Goal: Information Seeking & Learning: Learn about a topic

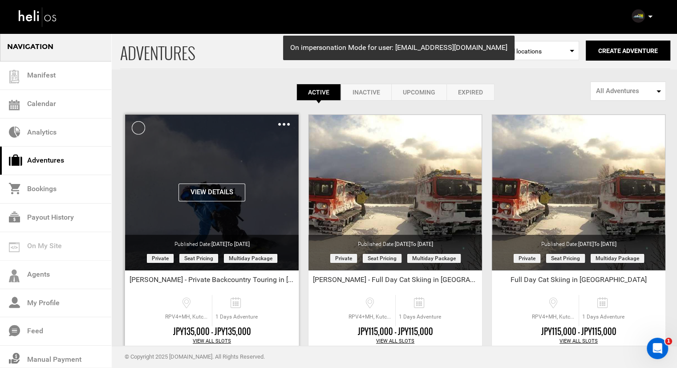
click at [283, 121] on div "Clone De-Activate Share Delete" at bounding box center [284, 124] width 12 height 10
click at [283, 123] on img at bounding box center [284, 124] width 12 height 3
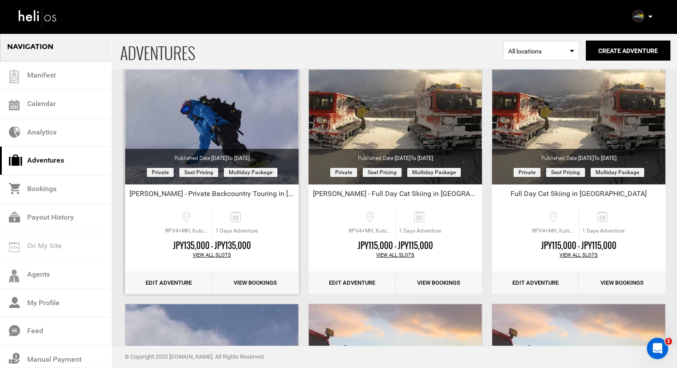
scroll to position [89, 0]
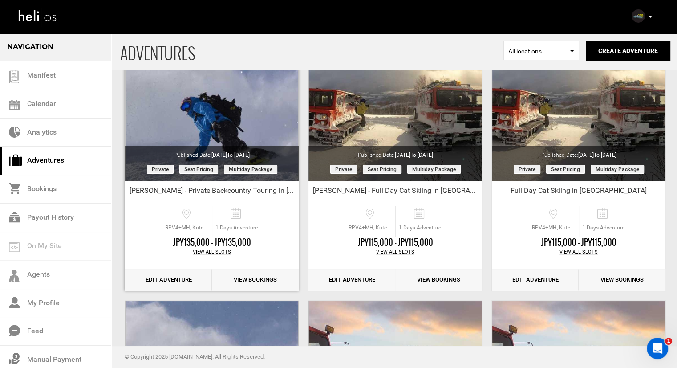
click at [177, 273] on link "Edit Adventure" at bounding box center [168, 280] width 87 height 22
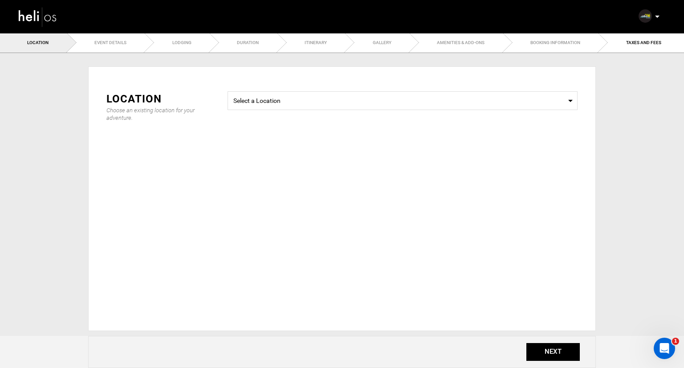
type input "Jack Ruth - Private Backcountry Touring in Hokkaido"
checkbox input "true"
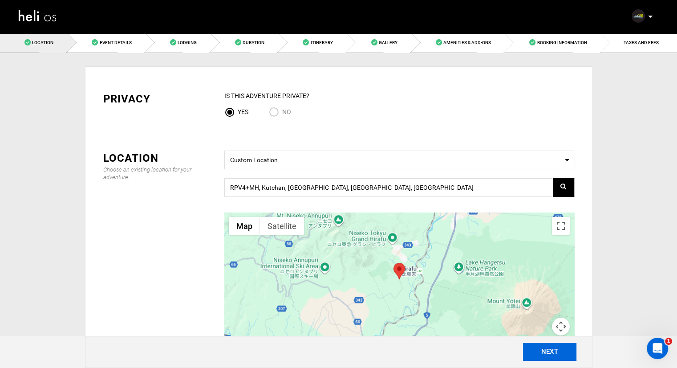
click at [572, 357] on button "NEXT" at bounding box center [549, 352] width 53 height 18
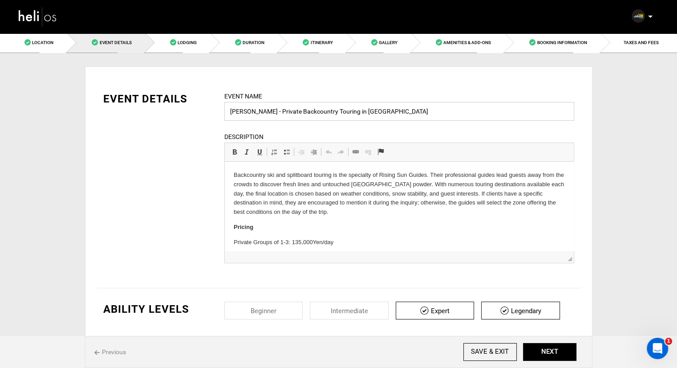
click at [409, 112] on input "Jack Ruth - Private Backcountry Touring in Hokkaido" at bounding box center [399, 111] width 350 height 19
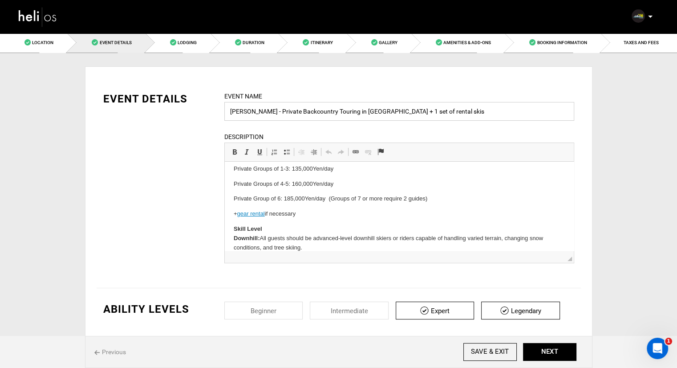
scroll to position [89, 0]
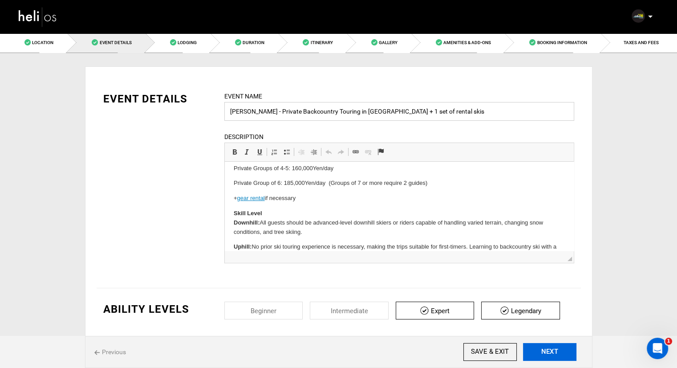
type input "[PERSON_NAME] - Private Backcountry Touring in [GEOGRAPHIC_DATA] + 1 set of ren…"
click at [545, 352] on button "NEXT" at bounding box center [549, 352] width 53 height 18
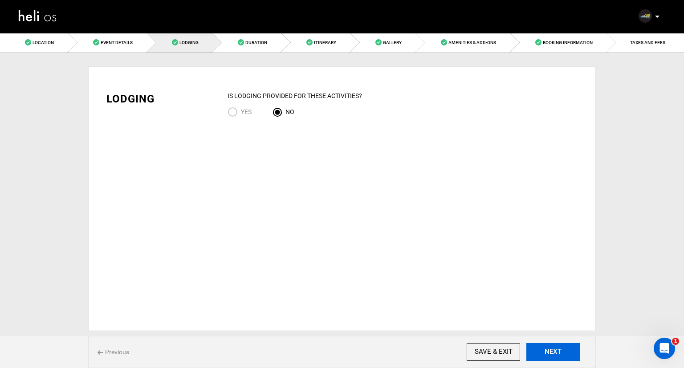
click at [545, 352] on button "NEXT" at bounding box center [552, 352] width 53 height 18
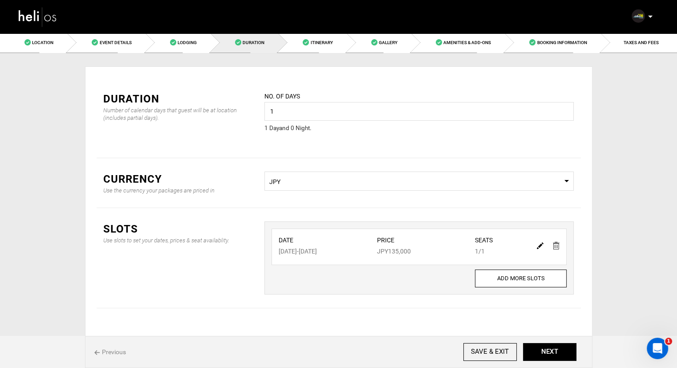
click at [536, 244] on div at bounding box center [548, 245] width 31 height 13
click at [542, 250] on link at bounding box center [540, 245] width 7 height 13
type input "02/10/2026"
type input "135000"
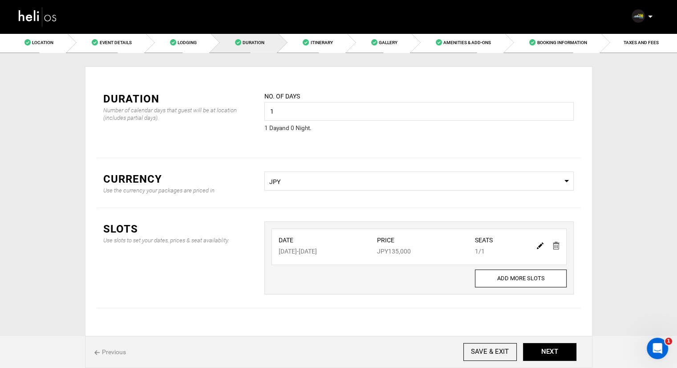
type input "1"
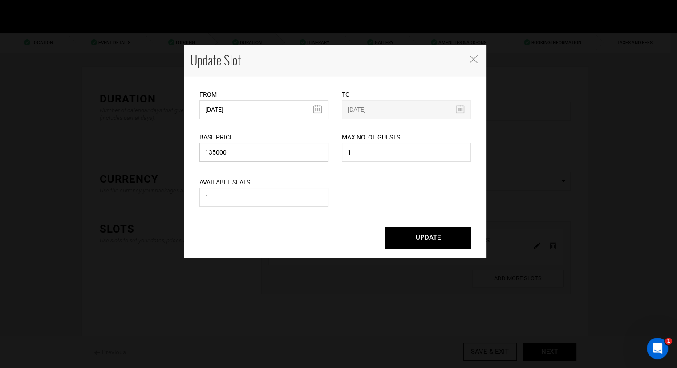
click at [240, 148] on input "135000" at bounding box center [263, 152] width 129 height 19
drag, startPoint x: 249, startPoint y: 152, endPoint x: 204, endPoint y: 152, distance: 45.4
click at [204, 152] on input "135000" at bounding box center [263, 152] width 129 height 19
type input "149500"
click at [418, 233] on button "UPDATE" at bounding box center [428, 238] width 86 height 22
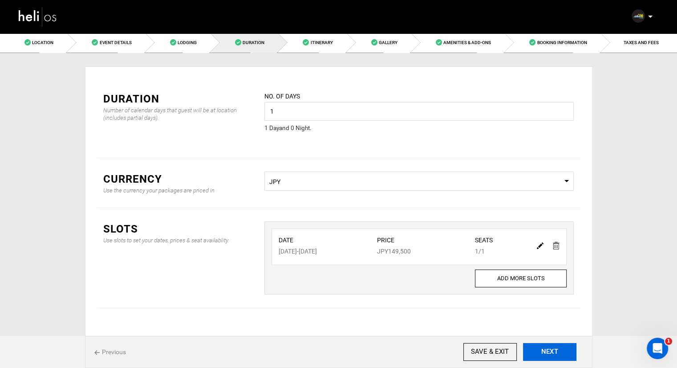
click at [534, 347] on button "NEXT" at bounding box center [549, 352] width 53 height 18
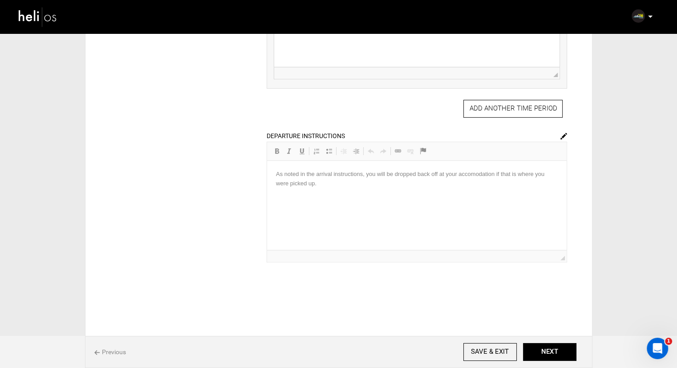
scroll to position [356, 0]
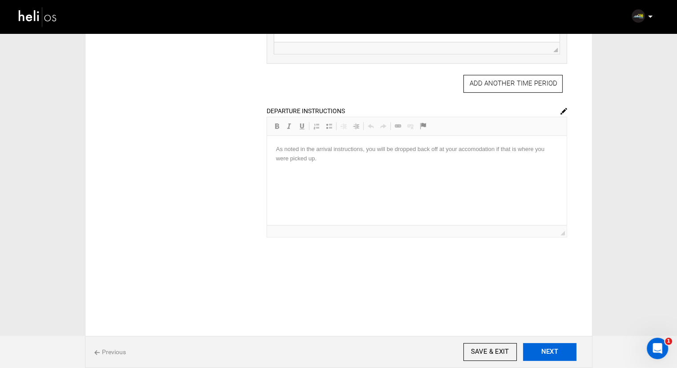
click at [539, 348] on button "NEXT" at bounding box center [549, 352] width 53 height 18
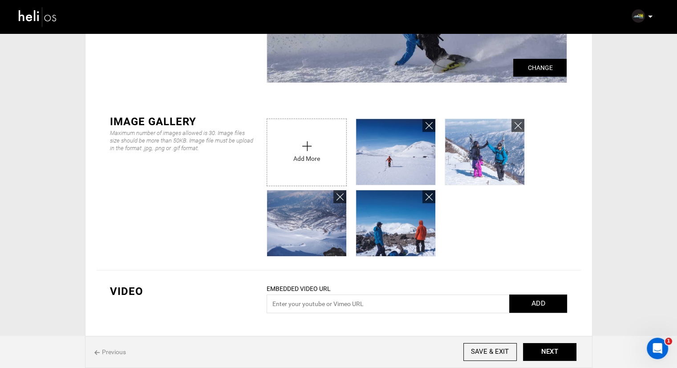
scroll to position [142, 0]
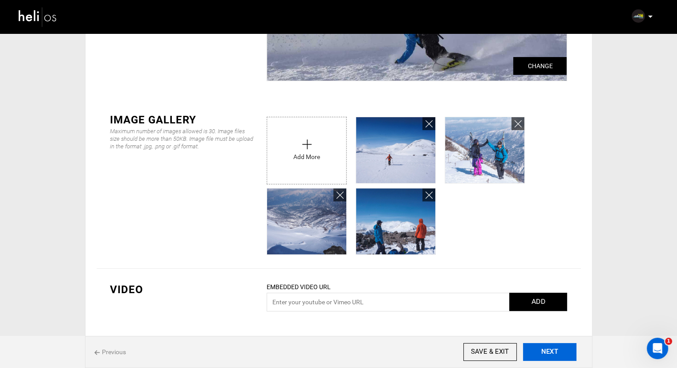
click at [540, 351] on button "NEXT" at bounding box center [549, 352] width 53 height 18
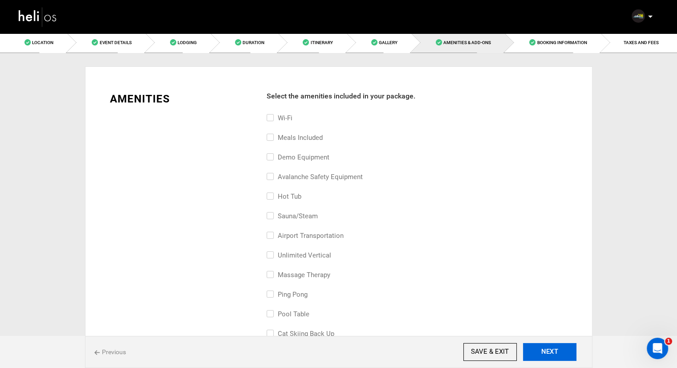
click at [540, 351] on button "NEXT" at bounding box center [549, 352] width 53 height 18
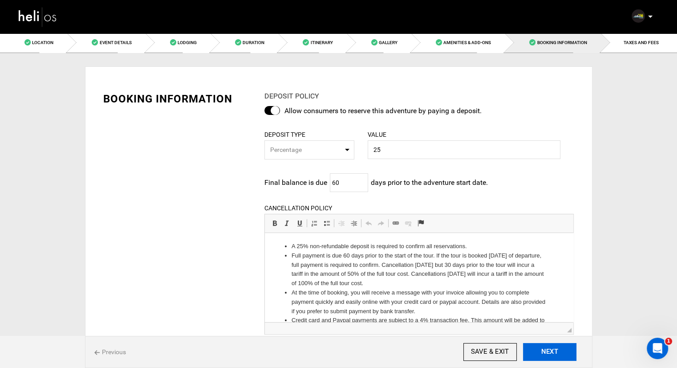
click at [540, 351] on button "NEXT" at bounding box center [549, 352] width 53 height 18
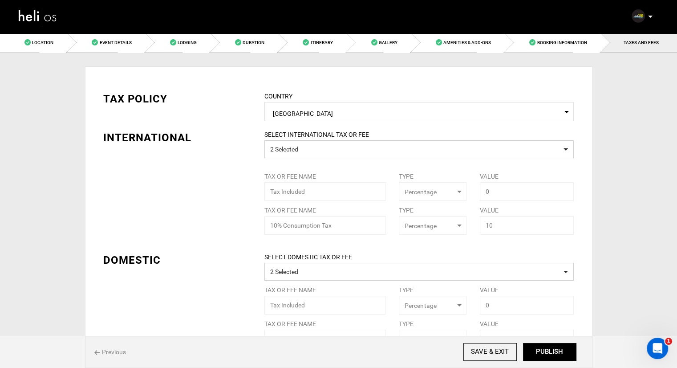
scroll to position [45, 0]
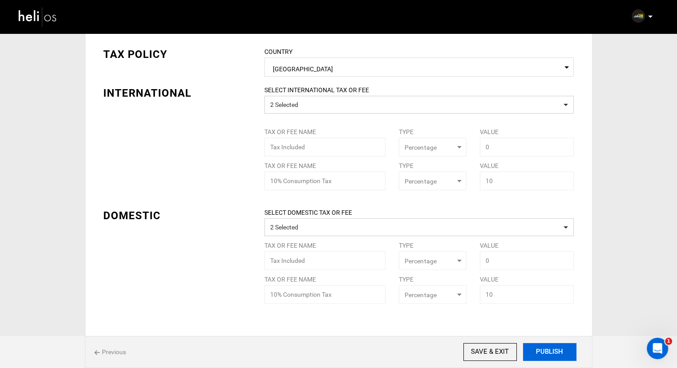
click at [540, 345] on button "PUBLISH" at bounding box center [549, 352] width 53 height 18
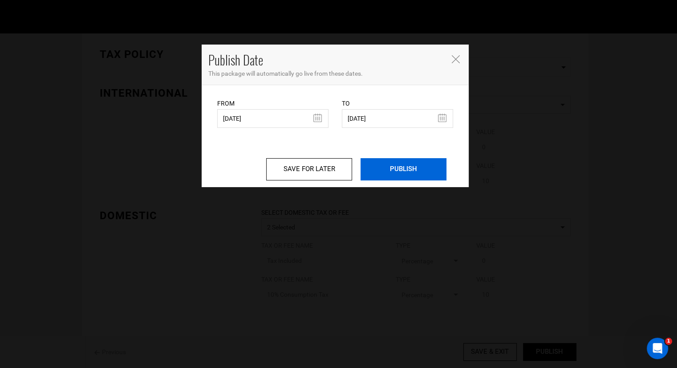
click at [374, 166] on input "PUBLISH" at bounding box center [404, 169] width 86 height 22
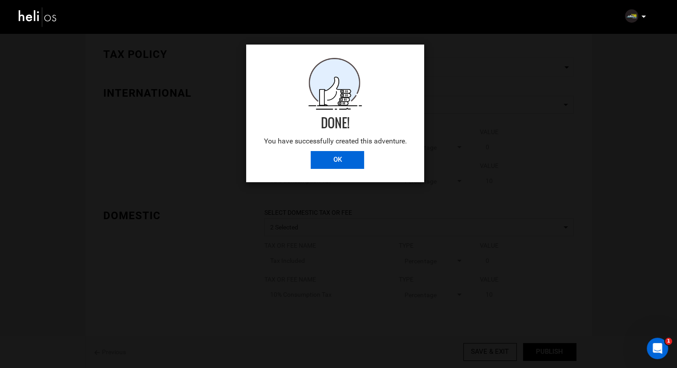
click at [347, 157] on input "OK" at bounding box center [337, 160] width 53 height 18
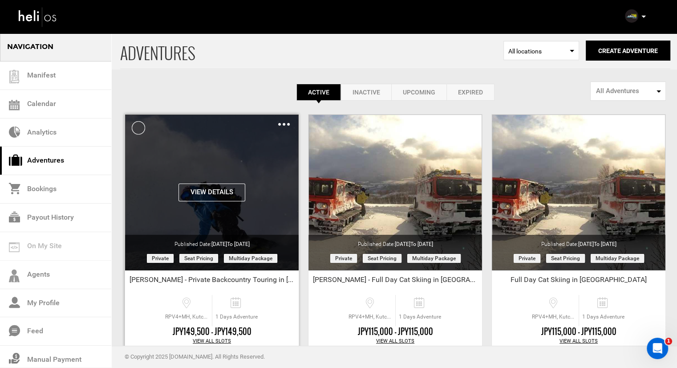
click at [282, 123] on img at bounding box center [284, 124] width 12 height 3
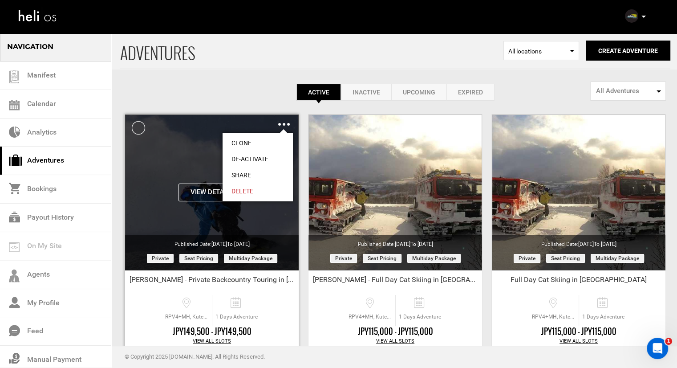
click at [262, 171] on link "Share" at bounding box center [258, 175] width 70 height 16
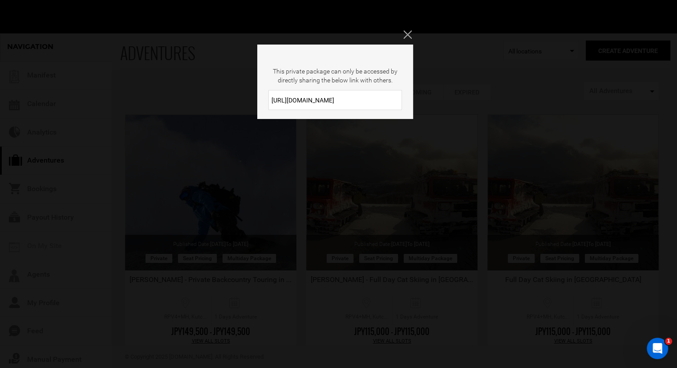
click at [341, 95] on input "https://heli.life/zHkKpR" at bounding box center [335, 100] width 134 height 20
click at [410, 36] on icon "Close" at bounding box center [407, 34] width 8 height 8
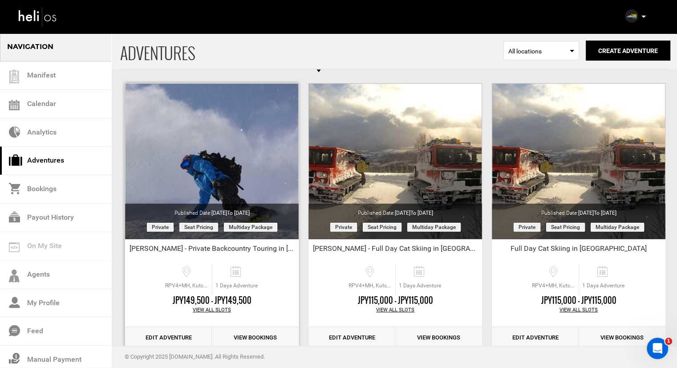
scroll to position [45, 0]
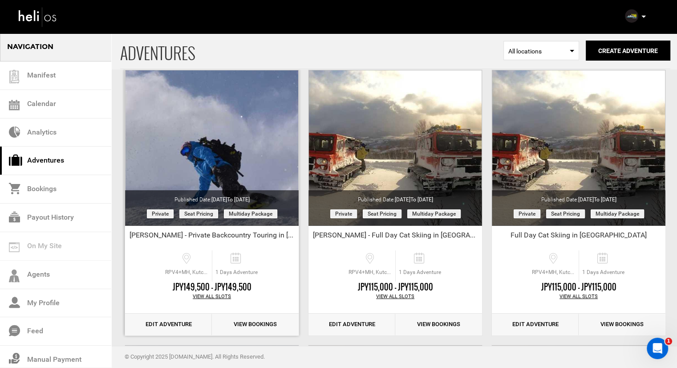
click at [181, 321] on link "Edit Adventure" at bounding box center [168, 324] width 87 height 22
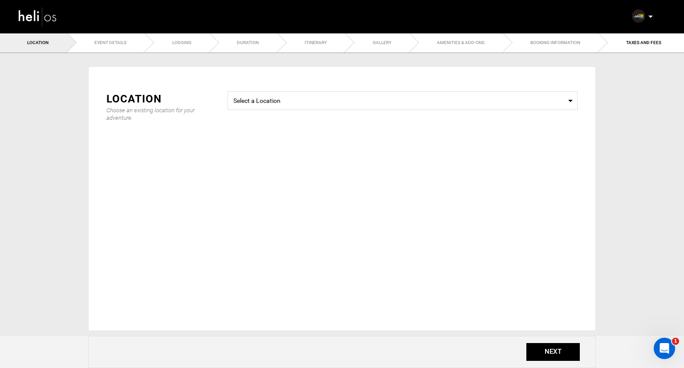
type input "[PERSON_NAME] - Private Backcountry Touring in [GEOGRAPHIC_DATA] + 1 set of ren…"
checkbox input "true"
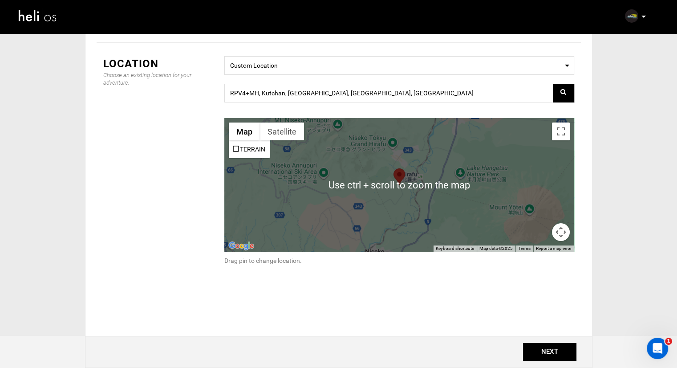
scroll to position [79, 0]
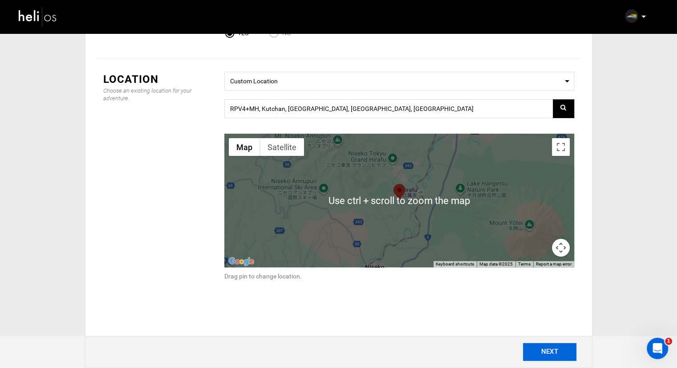
click at [526, 353] on button "NEXT" at bounding box center [549, 352] width 53 height 18
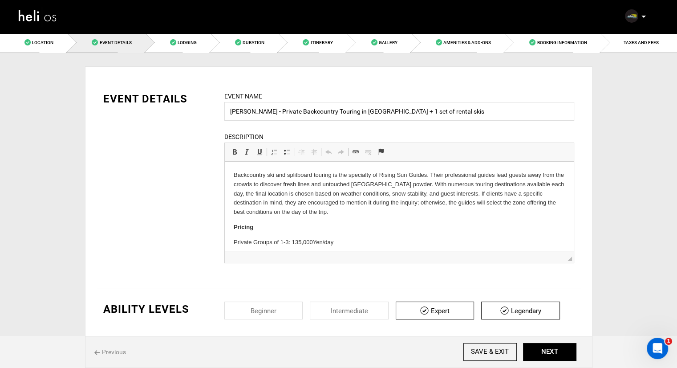
drag, startPoint x: 302, startPoint y: 244, endPoint x: 247, endPoint y: 240, distance: 55.3
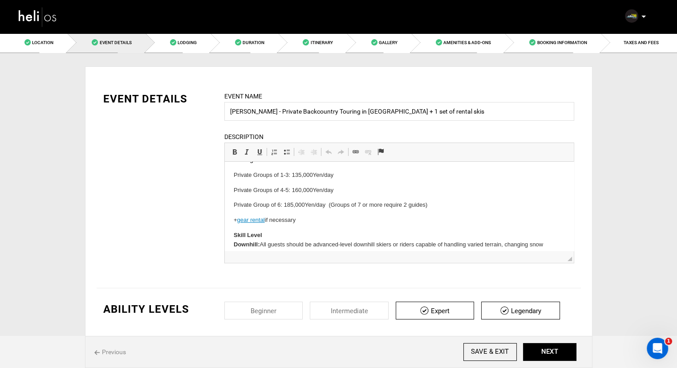
scroll to position [68, 0]
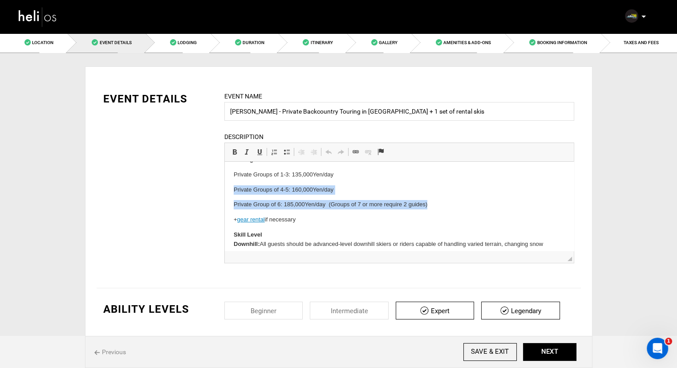
drag, startPoint x: 429, startPoint y: 205, endPoint x: 233, endPoint y: 189, distance: 196.5
click at [233, 189] on body "Backcountry ski and splitboard touring is the specialty of Rising Sun Guides. T…" at bounding box center [398, 217] width 331 height 228
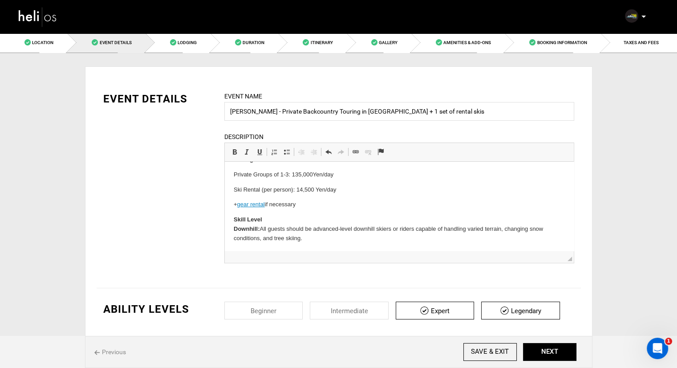
click at [314, 173] on p "Private Groups of 1-3: 135,000Yen/day" at bounding box center [398, 174] width 331 height 9
click at [364, 172] on p "Private Groups of 1-3: 135,000 Yen/day" at bounding box center [398, 174] width 331 height 9
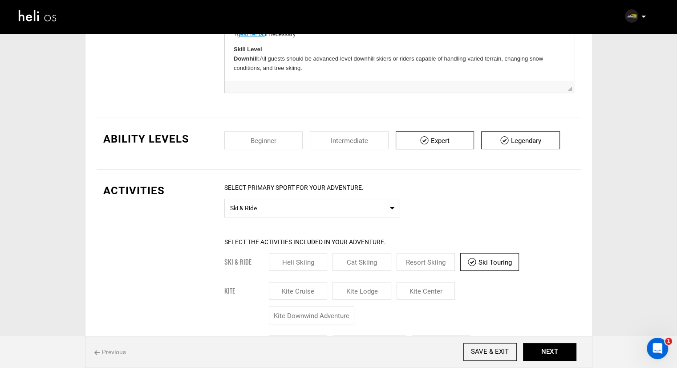
scroll to position [0, 0]
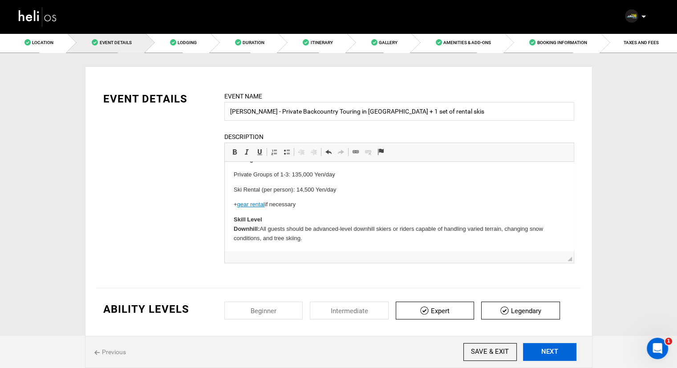
click at [553, 349] on button "NEXT" at bounding box center [549, 352] width 53 height 18
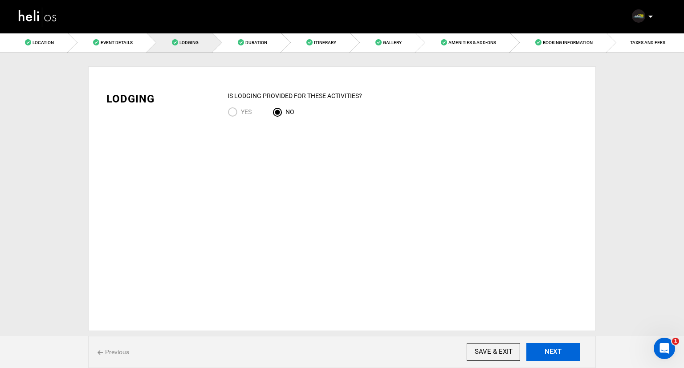
click at [553, 349] on button "NEXT" at bounding box center [552, 352] width 53 height 18
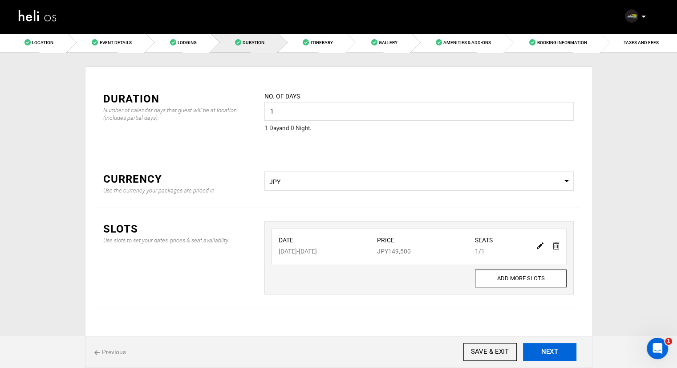
click at [553, 349] on button "NEXT" at bounding box center [549, 352] width 53 height 18
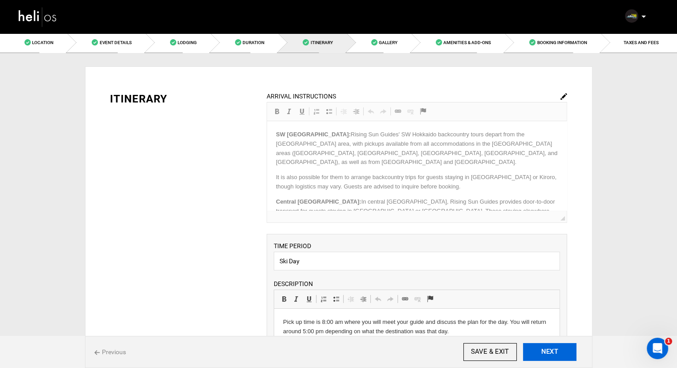
click at [553, 349] on button "NEXT" at bounding box center [549, 352] width 53 height 18
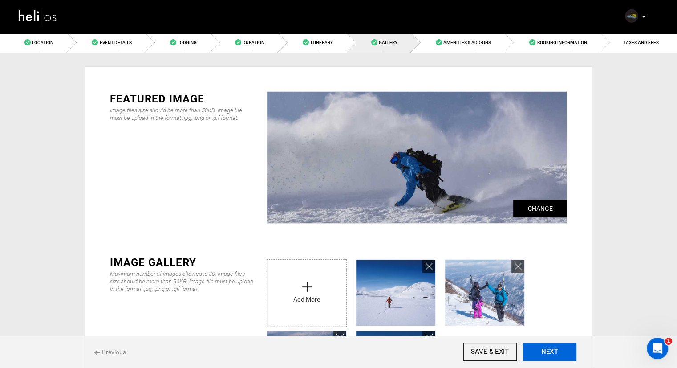
click at [553, 349] on button "NEXT" at bounding box center [549, 352] width 53 height 18
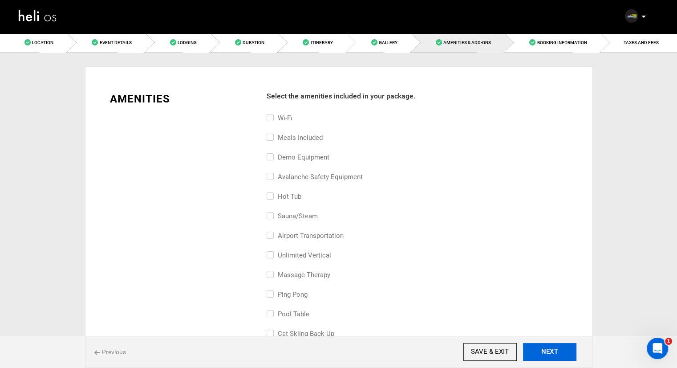
click at [550, 351] on button "NEXT" at bounding box center [549, 352] width 53 height 18
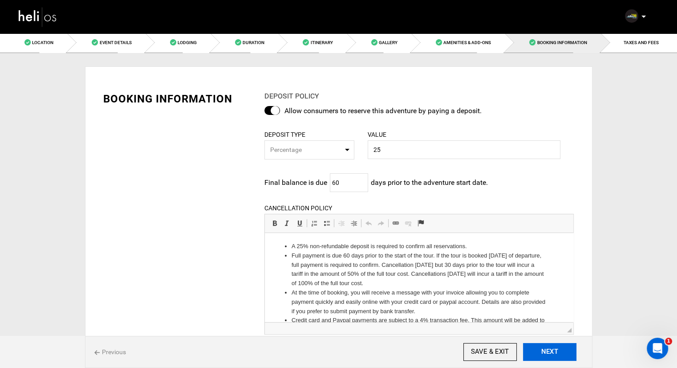
click at [550, 351] on button "NEXT" at bounding box center [549, 352] width 53 height 18
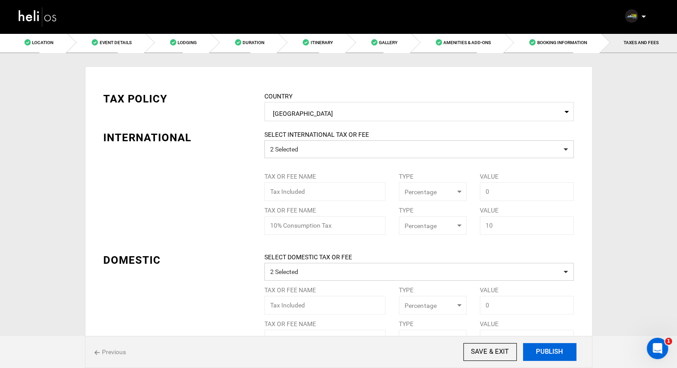
click at [550, 351] on button "PUBLISH" at bounding box center [549, 352] width 53 height 18
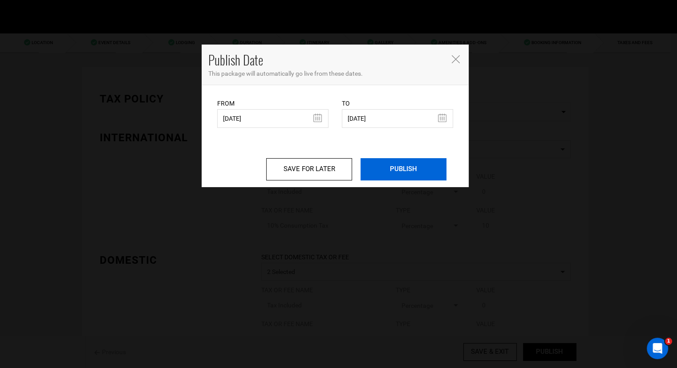
click at [384, 171] on input "PUBLISH" at bounding box center [404, 169] width 86 height 22
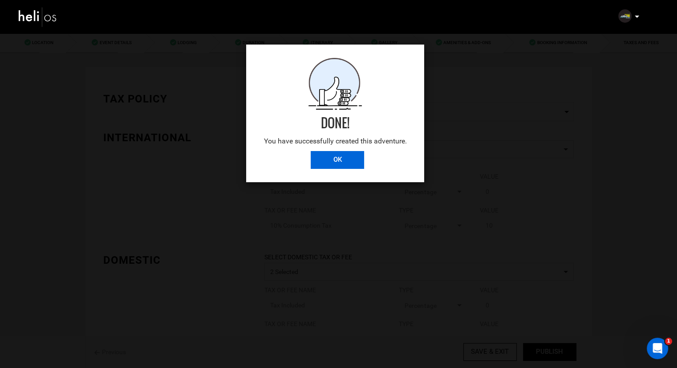
click at [354, 156] on input "OK" at bounding box center [337, 160] width 53 height 18
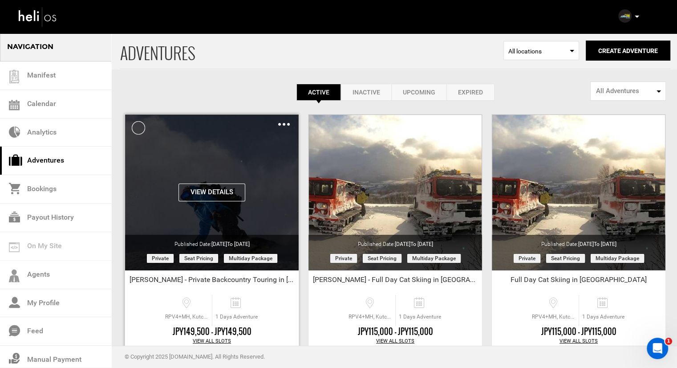
click at [281, 123] on img at bounding box center [284, 124] width 12 height 3
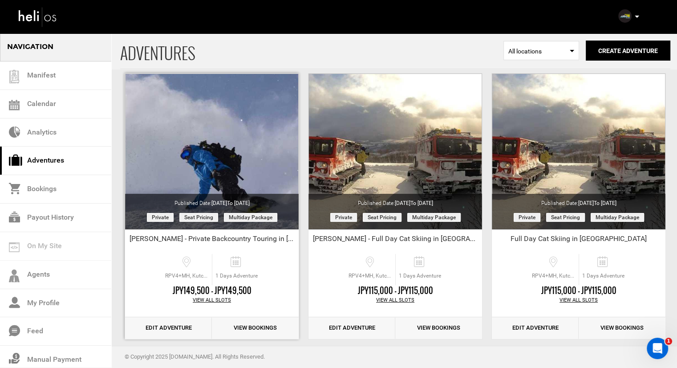
scroll to position [89, 0]
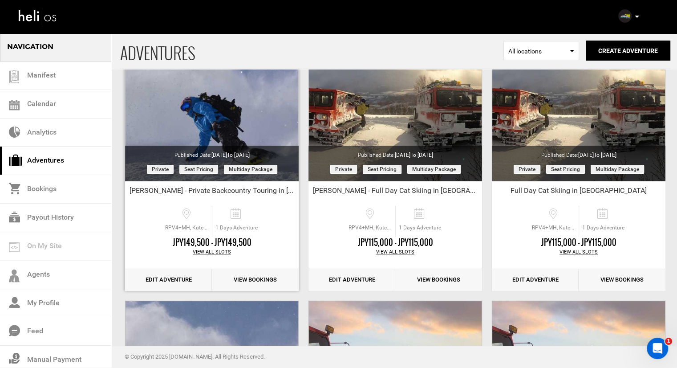
click at [186, 279] on link "Edit Adventure" at bounding box center [168, 280] width 87 height 22
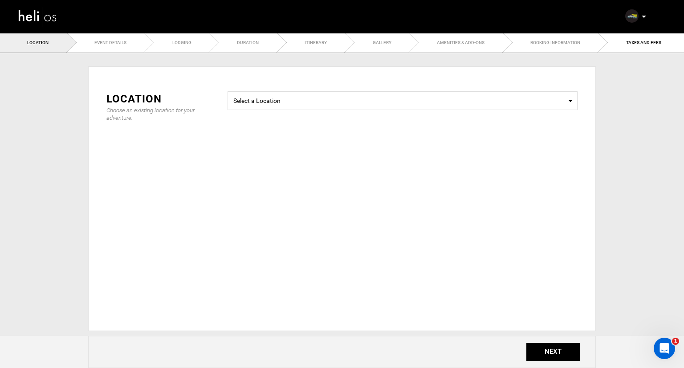
type input "[PERSON_NAME] - Private Backcountry Touring in [GEOGRAPHIC_DATA] + 1 set of ren…"
checkbox input "true"
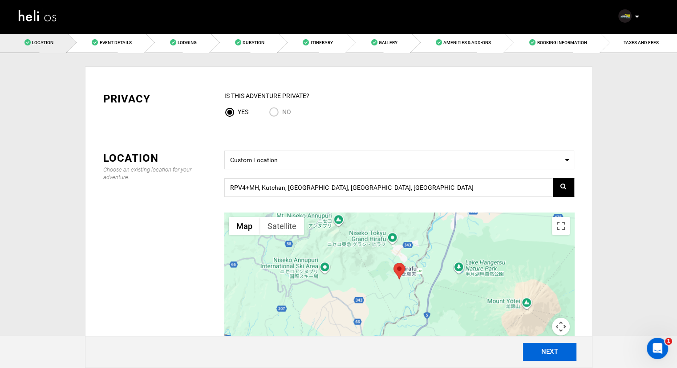
click at [545, 353] on button "NEXT" at bounding box center [549, 352] width 53 height 18
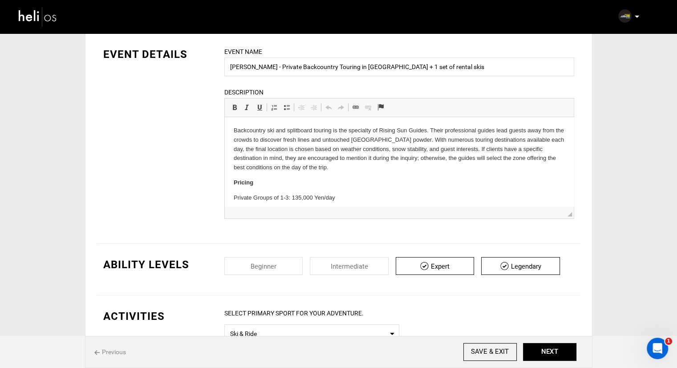
drag, startPoint x: 302, startPoint y: 183, endPoint x: 258, endPoint y: 187, distance: 44.2
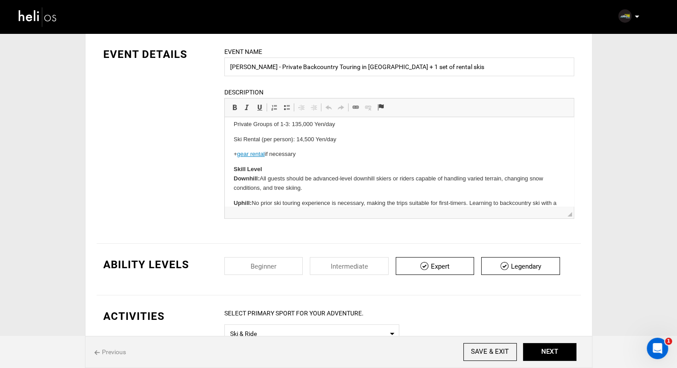
scroll to position [53, 0]
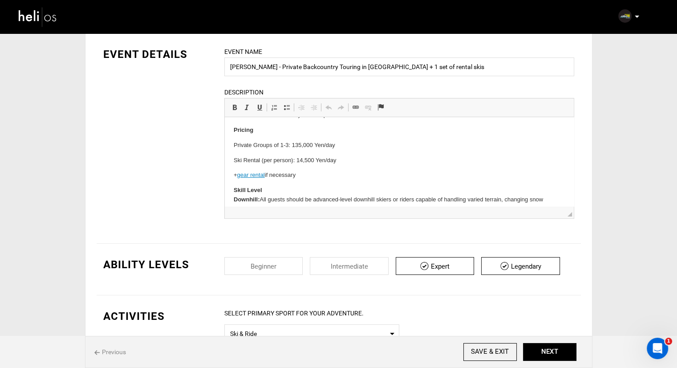
drag, startPoint x: 318, startPoint y: 171, endPoint x: 223, endPoint y: 174, distance: 95.7
click at [224, 174] on html "Backcountry ski and splitboard touring is the specialty of Rising Sun Guides. T…" at bounding box center [398, 180] width 349 height 231
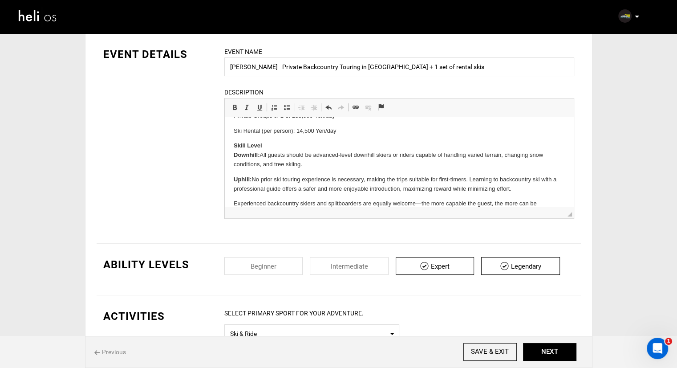
scroll to position [97, 0]
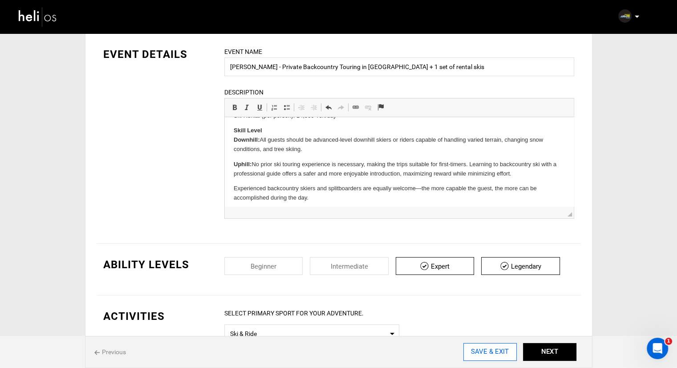
click at [507, 346] on input "SAVE & EXIT" at bounding box center [489, 352] width 53 height 18
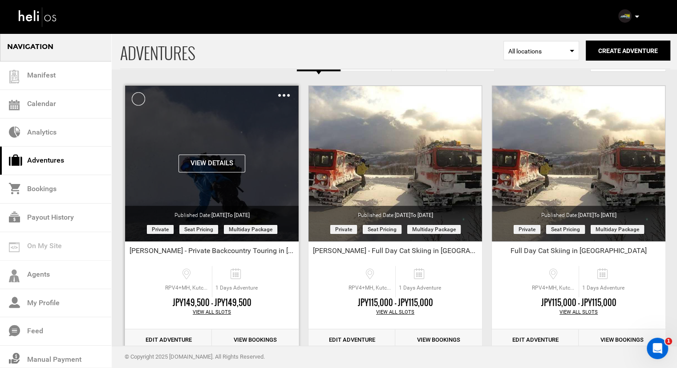
scroll to position [45, 0]
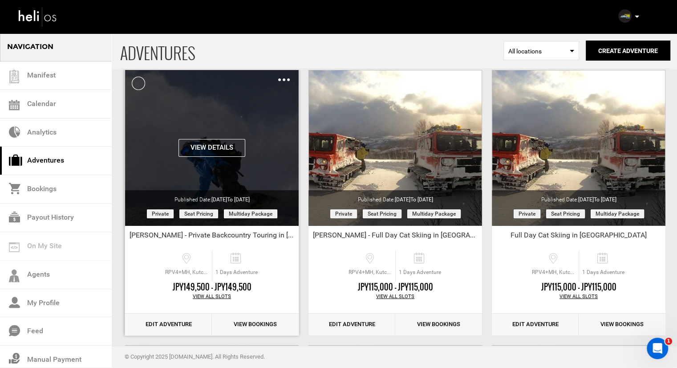
click at [286, 79] on img at bounding box center [284, 79] width 12 height 3
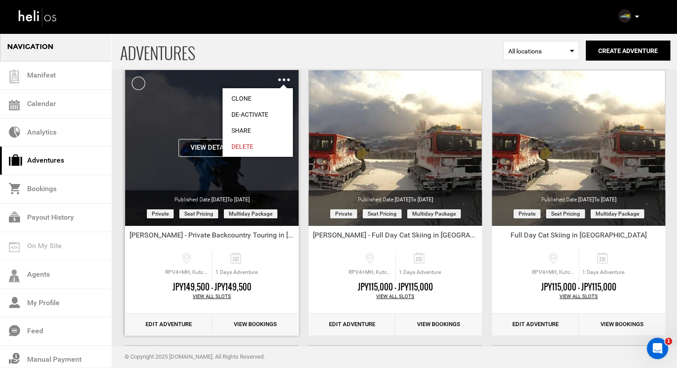
click at [243, 130] on link "Share" at bounding box center [258, 130] width 70 height 16
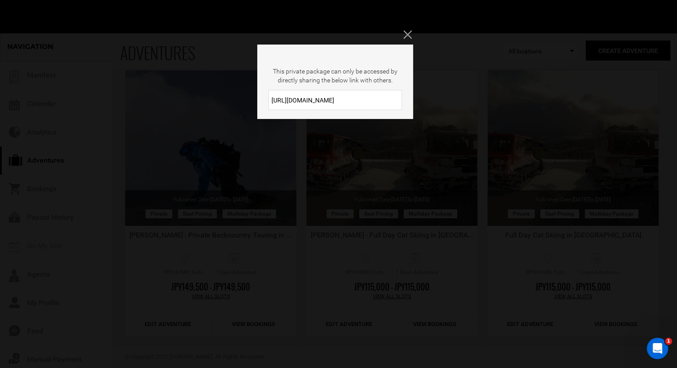
click at [306, 93] on input "https://heli.life/zHkKpR" at bounding box center [335, 100] width 134 height 20
click at [411, 36] on icon "Close" at bounding box center [407, 34] width 8 height 8
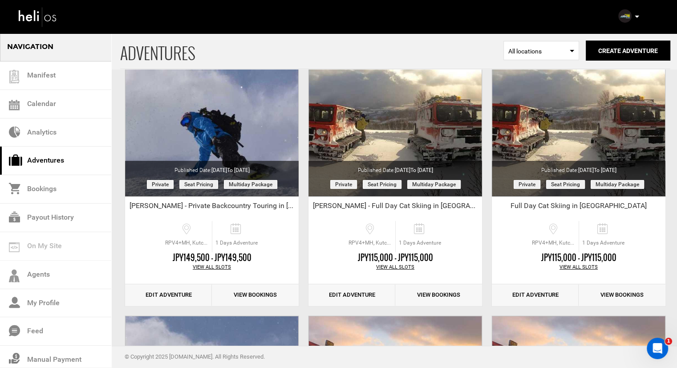
scroll to position [89, 0]
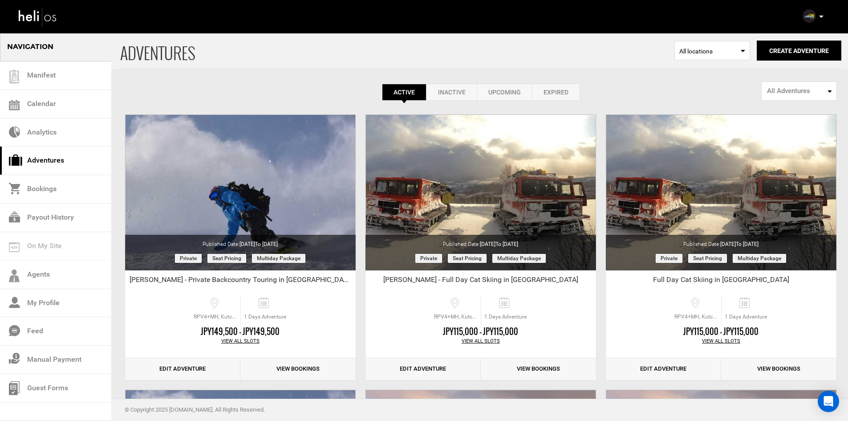
click at [817, 17] on div "Complete Your Profile Account Settings Change Password Logout" at bounding box center [814, 16] width 32 height 17
click at [820, 16] on icon at bounding box center [821, 17] width 4 height 2
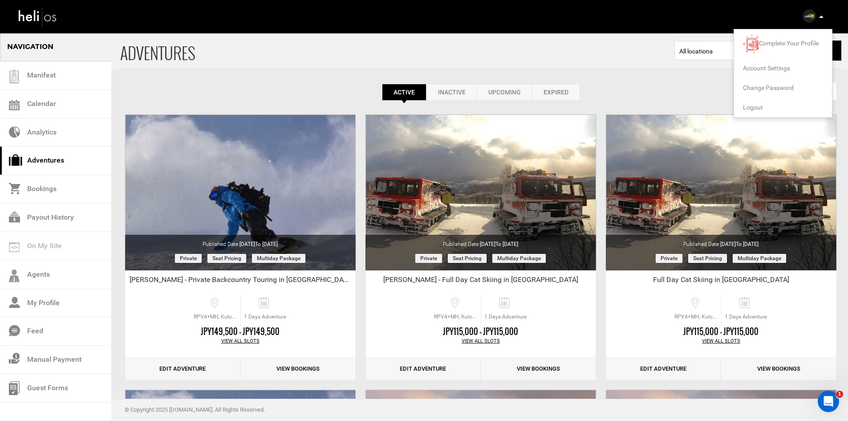
click at [763, 110] on li "Logout" at bounding box center [783, 107] width 98 height 20
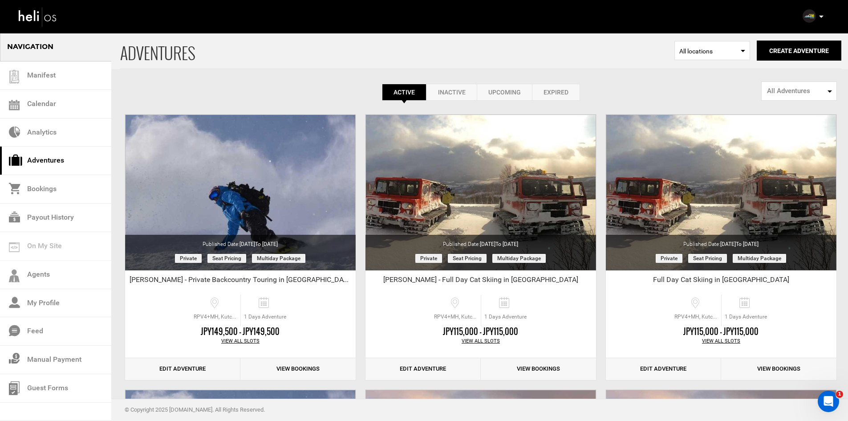
click at [825, 18] on div "Complete Your Profile Account Settings Change Password Logout" at bounding box center [814, 16] width 32 height 17
click at [822, 16] on icon at bounding box center [821, 17] width 4 height 2
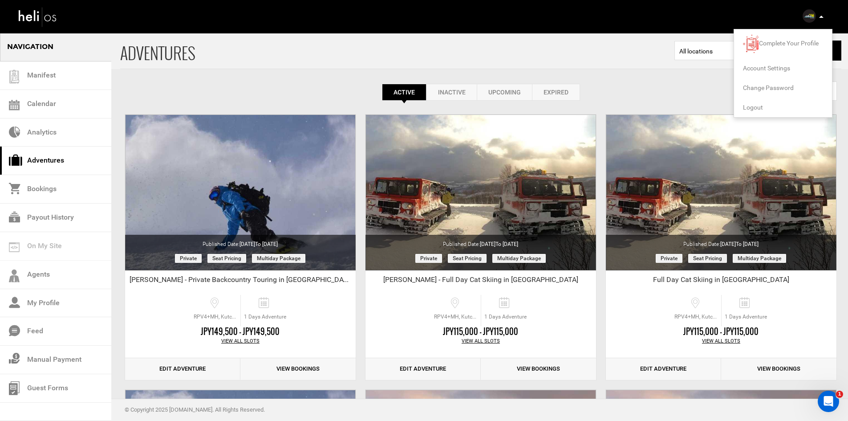
click at [767, 106] on li "Logout" at bounding box center [783, 107] width 98 height 20
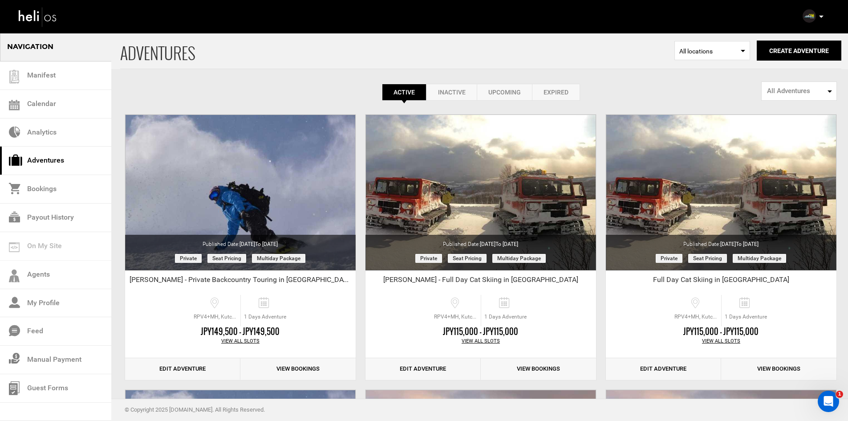
click at [820, 12] on p at bounding box center [820, 17] width 5 height 10
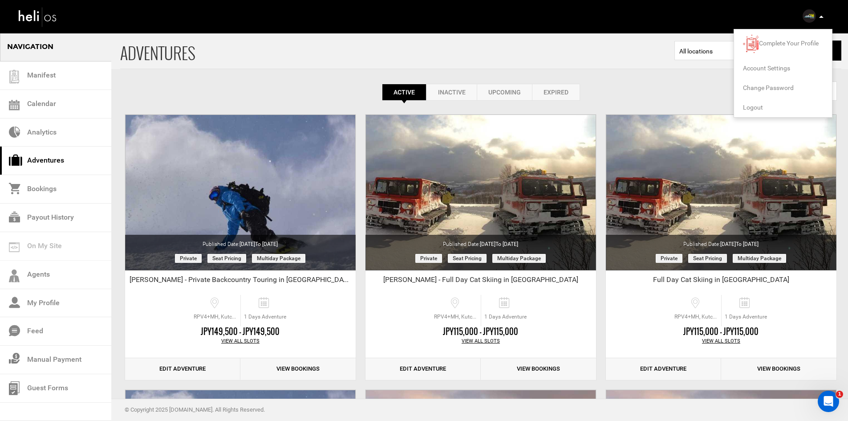
click at [748, 107] on span "Logout" at bounding box center [753, 107] width 20 height 7
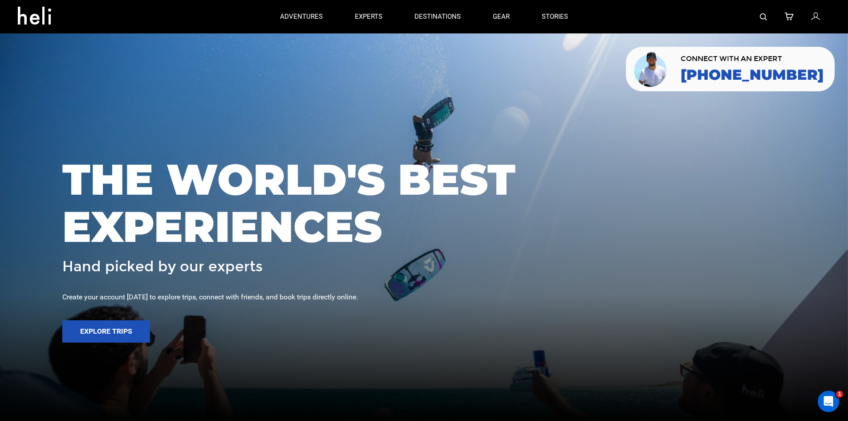
click at [767, 17] on img at bounding box center [763, 16] width 7 height 7
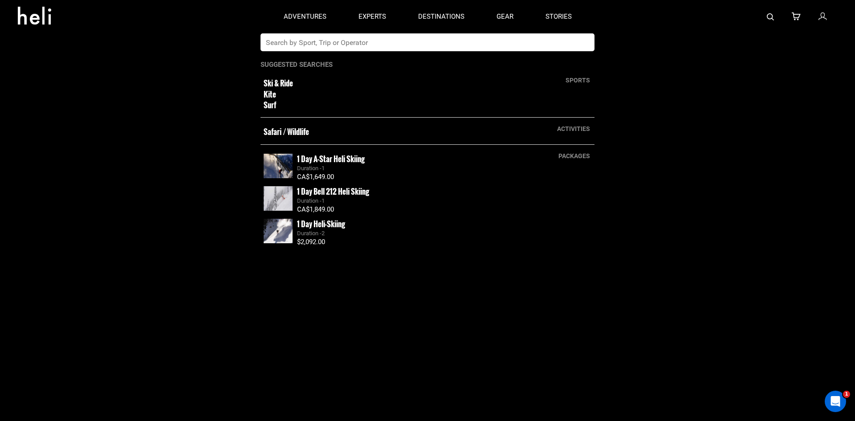
click at [402, 45] on input "text" at bounding box center [418, 42] width 316 height 18
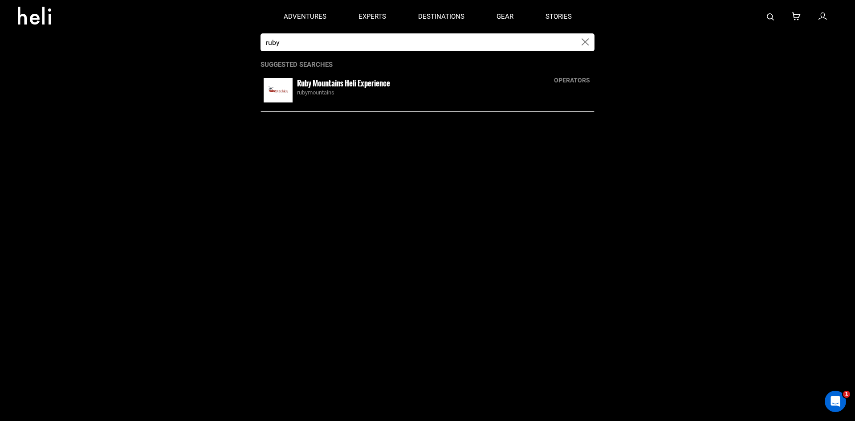
type input "ruby"
click at [371, 80] on small "Ruby Mountains Heli Experience" at bounding box center [343, 82] width 93 height 11
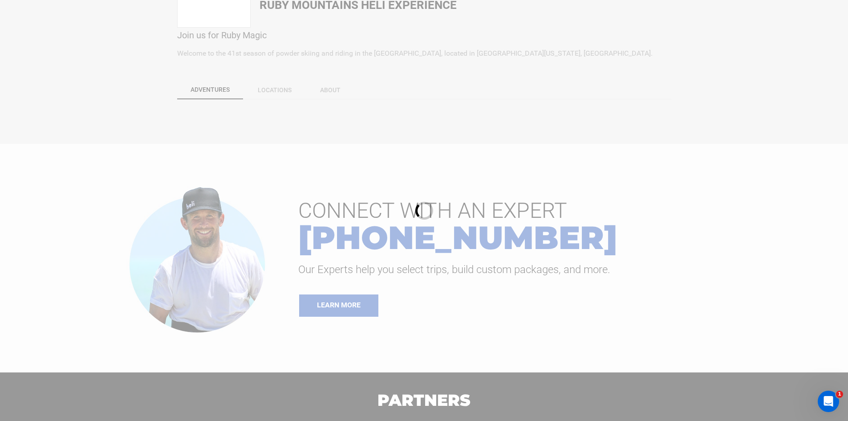
scroll to position [223, 0]
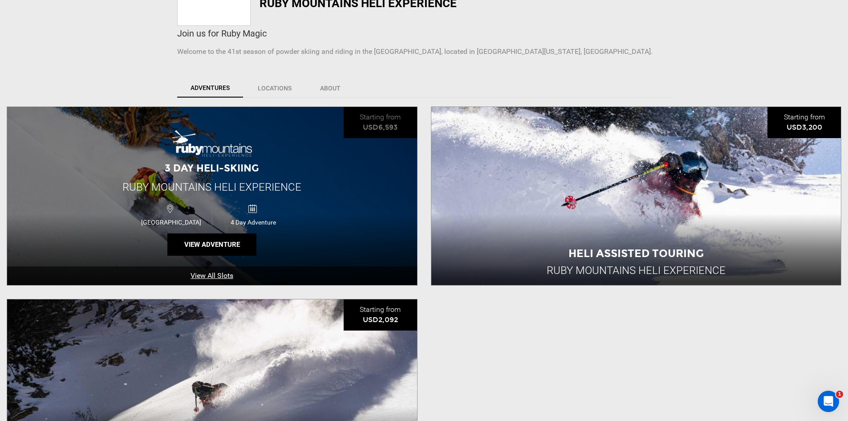
click at [218, 138] on img at bounding box center [212, 143] width 80 height 26
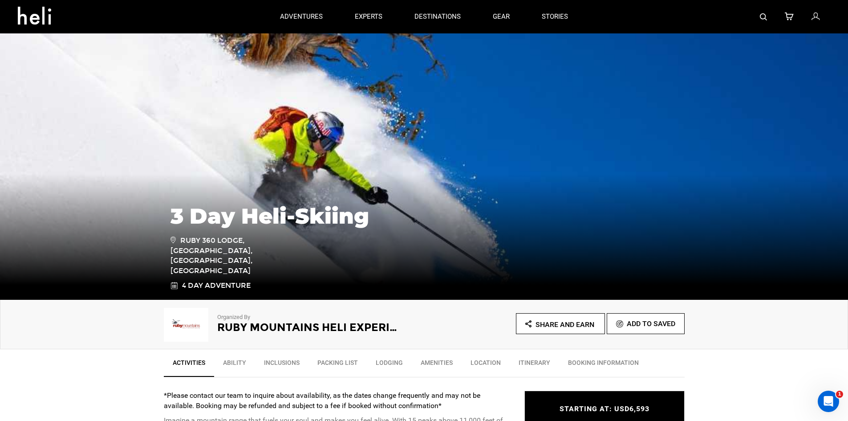
click at [760, 20] on img at bounding box center [763, 16] width 7 height 7
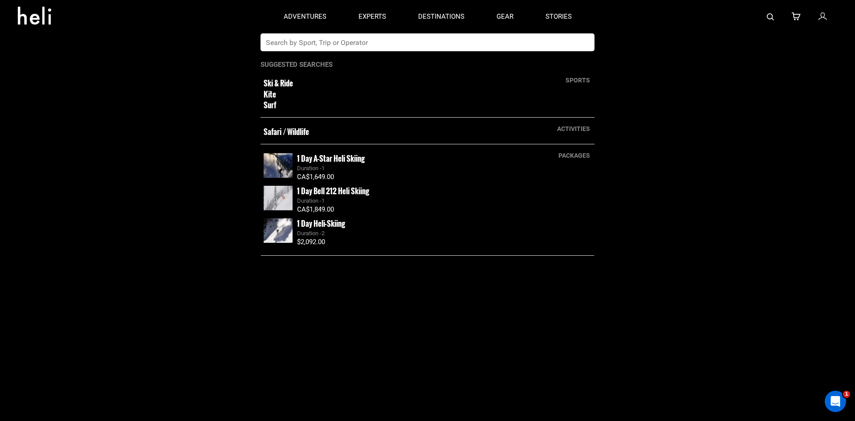
click at [423, 45] on input "text" at bounding box center [418, 42] width 316 height 18
type input "northern escape"
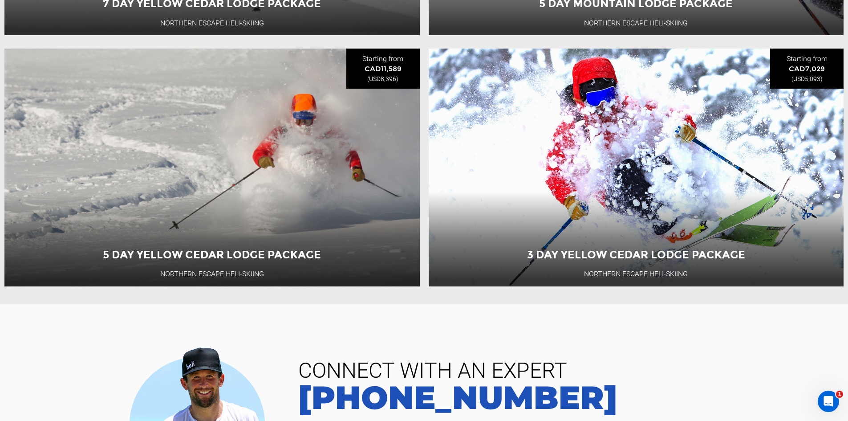
scroll to position [1380, 0]
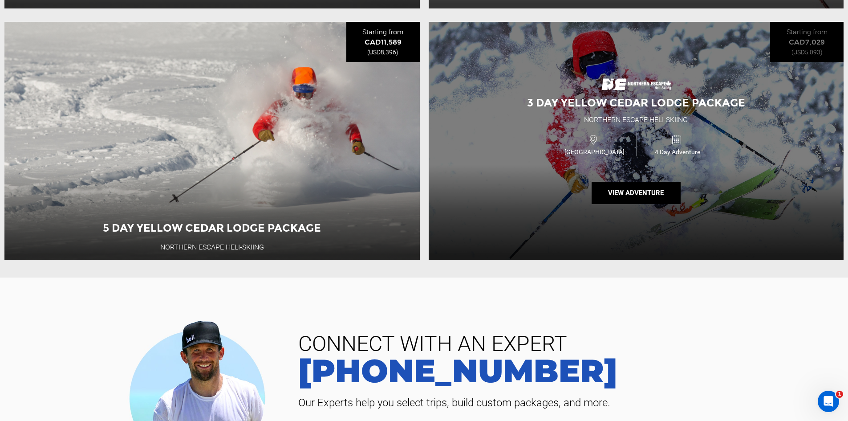
click at [609, 109] on span "3 Day Yellow Cedar Lodge Package" at bounding box center [636, 102] width 218 height 13
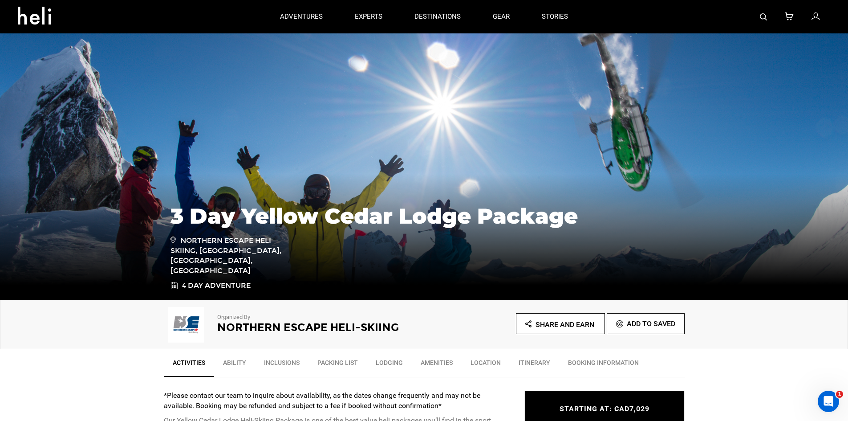
click at [768, 13] on div at bounding box center [707, 16] width 246 height 33
click at [761, 16] on img at bounding box center [763, 16] width 7 height 7
click at [766, 16] on img at bounding box center [763, 16] width 7 height 7
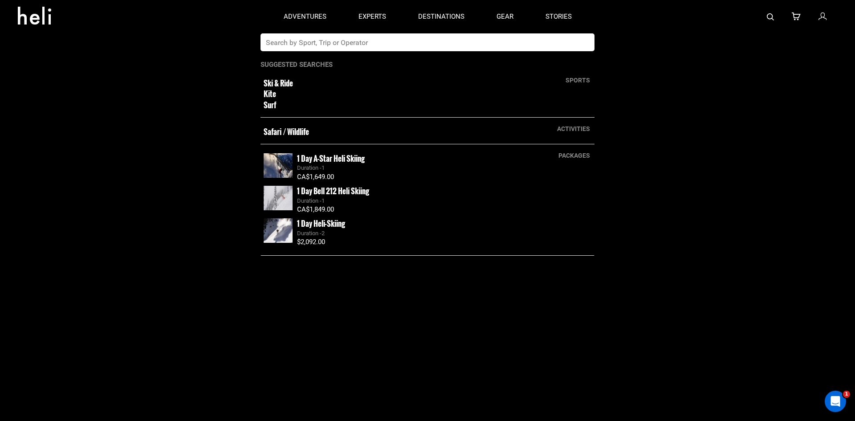
click at [460, 41] on input "text" at bounding box center [418, 42] width 316 height 18
type input "selkirk tangiers"
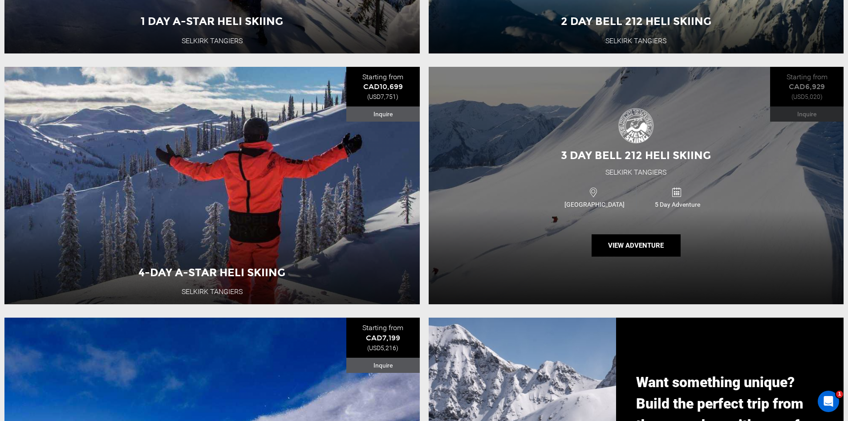
scroll to position [583, 0]
